Goal: Find specific fact: Find specific fact

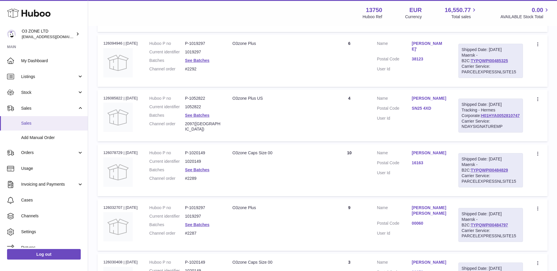
click at [41, 122] on span "Sales" at bounding box center [52, 124] width 62 height 6
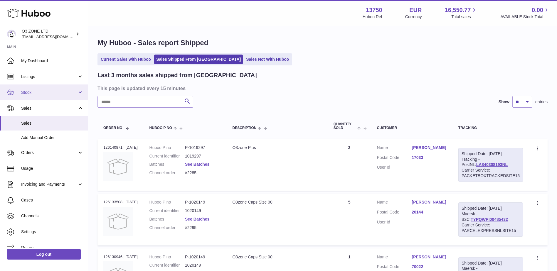
click at [48, 91] on span "Stock" at bounding box center [49, 93] width 56 height 6
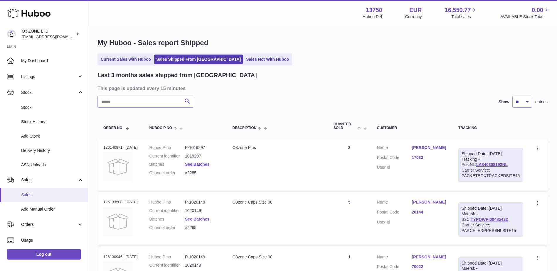
click at [44, 197] on span "Sales" at bounding box center [52, 195] width 62 height 6
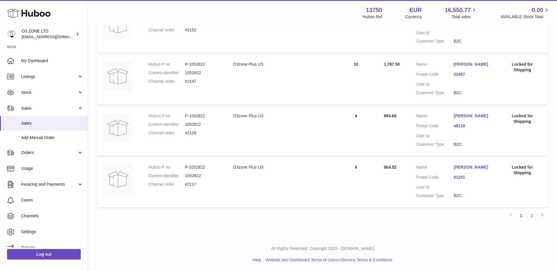
scroll to position [459, 0]
click at [533, 216] on link "2" at bounding box center [531, 215] width 11 height 11
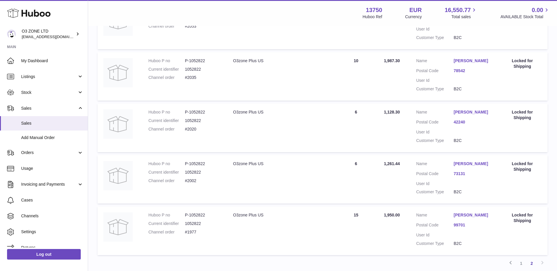
scroll to position [291, 0]
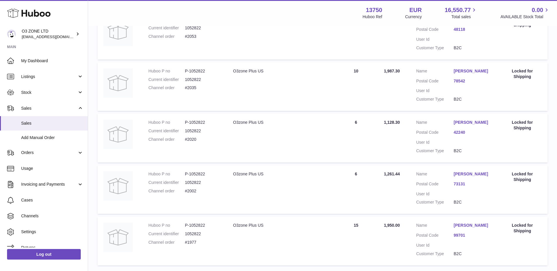
click at [190, 140] on dd "#2020" at bounding box center [203, 140] width 36 height 6
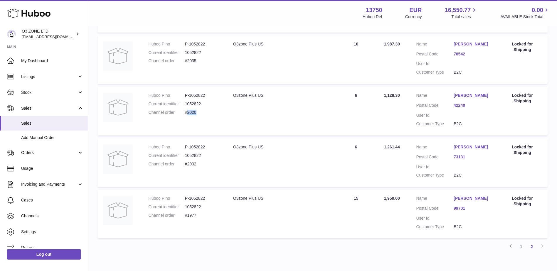
scroll to position [350, 0]
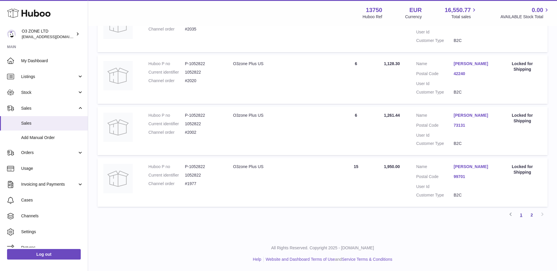
click at [524, 216] on link "1" at bounding box center [521, 215] width 11 height 11
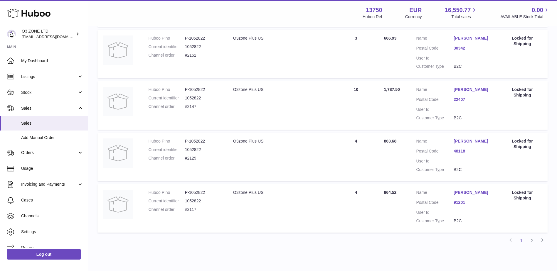
scroll to position [437, 0]
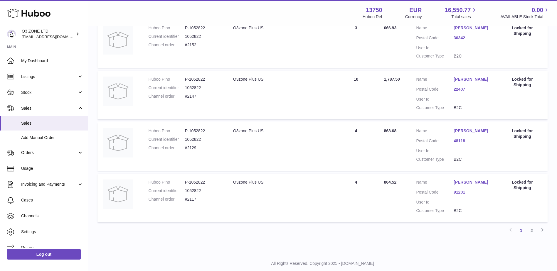
click at [194, 151] on dd "#2129" at bounding box center [203, 148] width 36 height 6
copy dd "2129"
click at [531, 236] on link "2" at bounding box center [531, 230] width 11 height 11
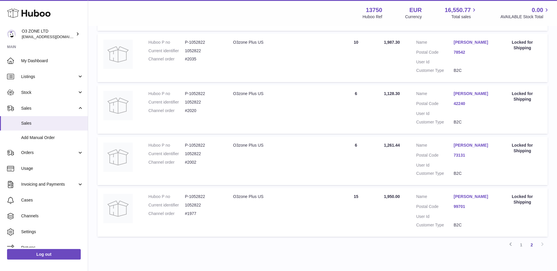
scroll to position [291, 0]
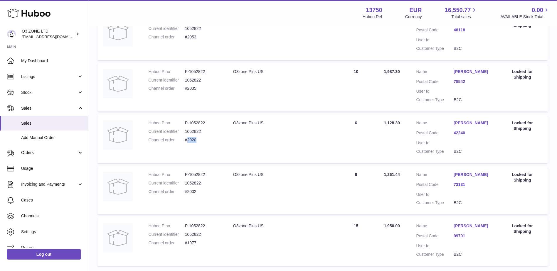
drag, startPoint x: 196, startPoint y: 139, endPoint x: 187, endPoint y: 139, distance: 9.4
click at [187, 139] on dd "#2020" at bounding box center [203, 140] width 36 height 6
copy dd "2020"
click at [199, 132] on dd "1052822" at bounding box center [203, 132] width 36 height 6
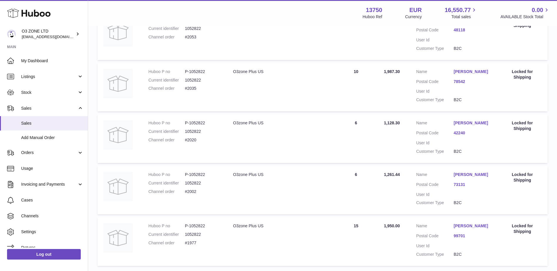
drag, startPoint x: 199, startPoint y: 132, endPoint x: 195, endPoint y: 124, distance: 9.2
click at [195, 124] on dd "P-1052822" at bounding box center [203, 123] width 36 height 6
drag, startPoint x: 184, startPoint y: 123, endPoint x: 206, endPoint y: 124, distance: 22.0
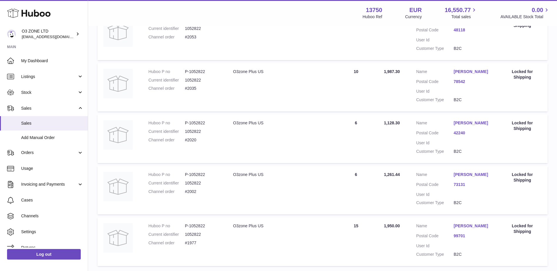
click at [206, 124] on dl "Huboo P no P-1052822 Current identifier 1052822 Channel order #2020" at bounding box center [185, 133] width 73 height 26
copy dl "P-1052822"
drag, startPoint x: 233, startPoint y: 121, endPoint x: 275, endPoint y: 120, distance: 41.4
click at [275, 120] on div "O3zone Plus US" at bounding box center [280, 123] width 95 height 6
copy div "O3zone Plus US"
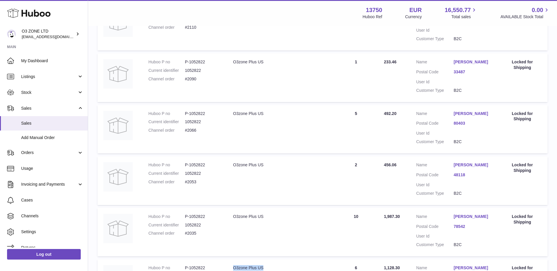
scroll to position [144, 0]
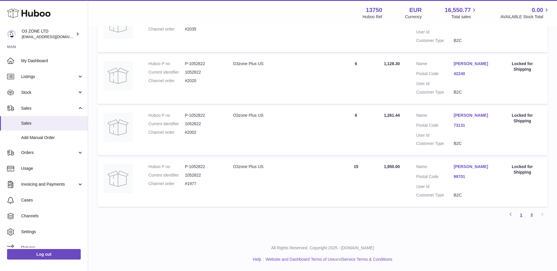
click at [519, 218] on link "1" at bounding box center [521, 215] width 11 height 11
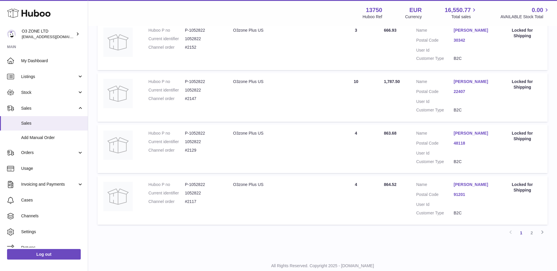
scroll to position [459, 0]
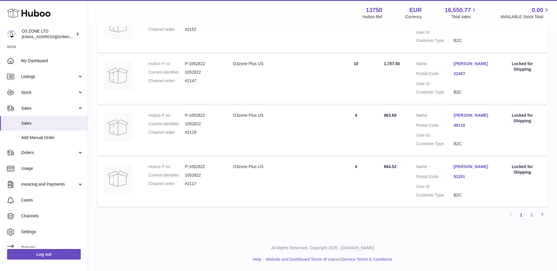
click at [470, 248] on p "All Rights Reserved. Copyright 2025 - [DOMAIN_NAME]" at bounding box center [323, 248] width 460 height 6
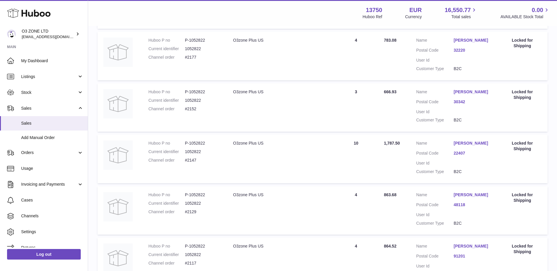
scroll to position [341, 0]
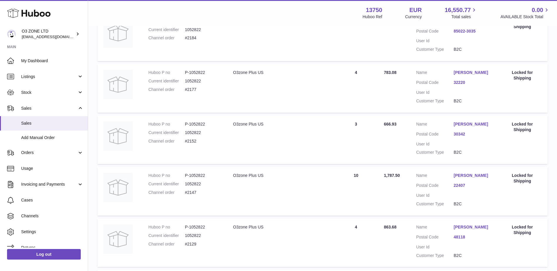
click at [475, 147] on dd at bounding box center [473, 145] width 38 height 6
click at [460, 137] on link "30342" at bounding box center [473, 135] width 38 height 6
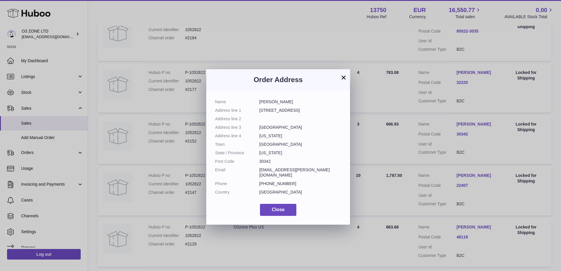
click at [345, 77] on button "×" at bounding box center [343, 77] width 7 height 7
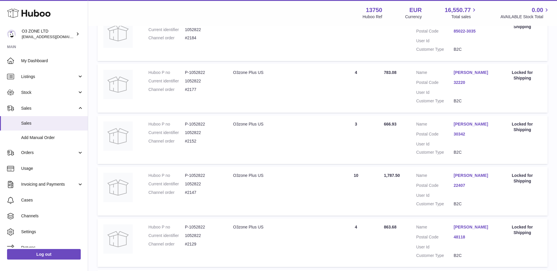
click at [191, 144] on dd "#2152" at bounding box center [203, 142] width 36 height 6
copy dd "2152"
drag, startPoint x: 184, startPoint y: 129, endPoint x: 250, endPoint y: 130, distance: 66.1
click at [250, 130] on tr "Huboo P no P-1052822 Current identifier 1052822 Channel order #2152 Description…" at bounding box center [322, 140] width 450 height 49
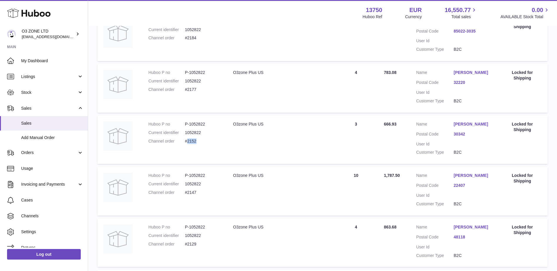
drag, startPoint x: 250, startPoint y: 130, endPoint x: 220, endPoint y: 139, distance: 31.9
click at [220, 136] on dd "1052822" at bounding box center [203, 133] width 36 height 6
drag, startPoint x: 204, startPoint y: 130, endPoint x: 184, endPoint y: 132, distance: 20.3
click at [184, 132] on dl "Huboo P no P-1052822 Current identifier 1052822 Channel order #2152" at bounding box center [185, 135] width 73 height 26
copy dl "P-1052822"
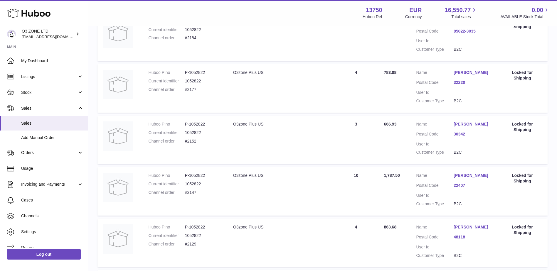
click at [250, 127] on div "O3zone Plus US" at bounding box center [280, 125] width 95 height 6
copy tr "O3zone Plus US"
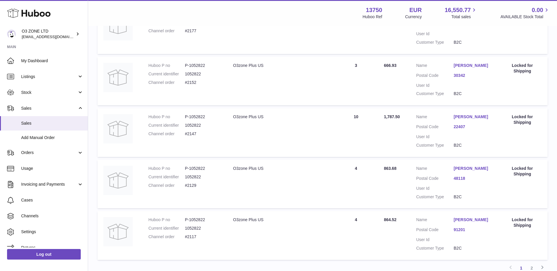
scroll to position [459, 0]
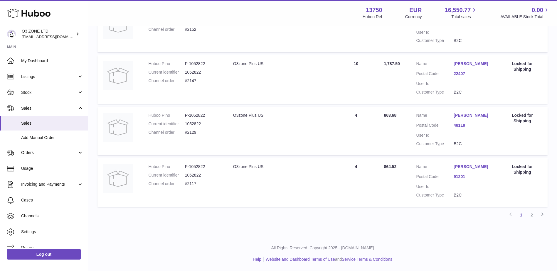
click at [200, 116] on dd "P-1052822" at bounding box center [203, 116] width 36 height 6
copy dl "P-1052822"
click at [249, 113] on div "O3zone Plus US" at bounding box center [280, 116] width 95 height 6
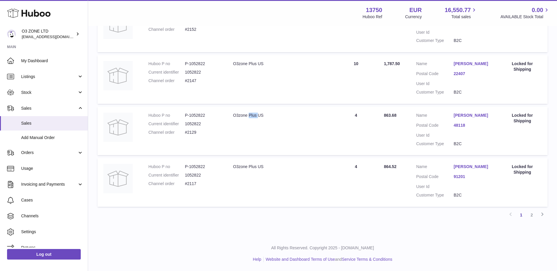
click at [249, 113] on div "O3zone Plus US" at bounding box center [280, 116] width 95 height 6
copy tr "O3zone Plus US"
click at [223, 127] on td "Huboo P no P-1052822 Current identifier 1052822 Channel order #2129" at bounding box center [185, 131] width 85 height 49
click at [192, 115] on dd "P-1052822" at bounding box center [203, 116] width 36 height 6
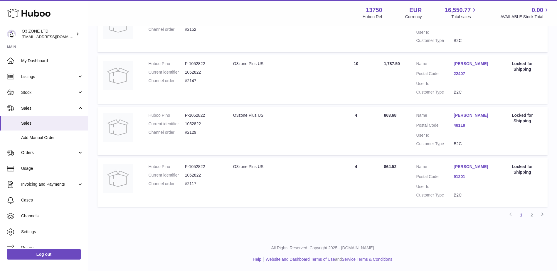
click at [192, 115] on dd "P-1052822" at bounding box center [203, 116] width 36 height 6
drag, startPoint x: 269, startPoint y: 116, endPoint x: 232, endPoint y: 117, distance: 36.7
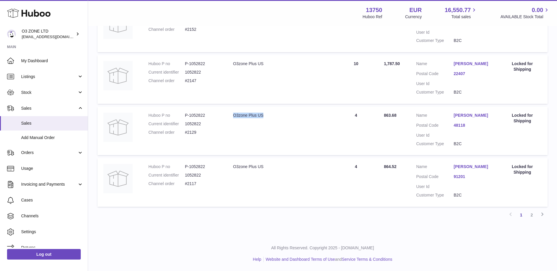
click at [232, 117] on td "Description O3zone Plus US" at bounding box center [280, 131] width 107 height 49
copy div "O3zone Plus US"
